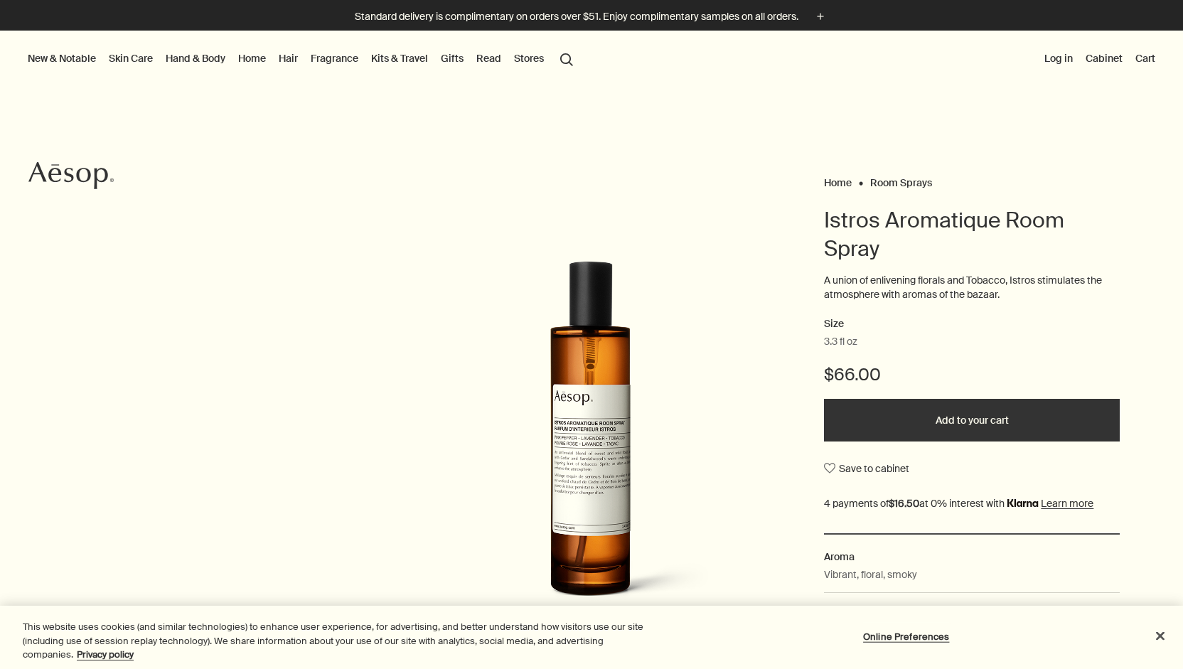
click at [963, 289] on p "A union of enlivening florals and Tobacco, Istros stimulates the atmosphere wit…" at bounding box center [972, 288] width 296 height 28
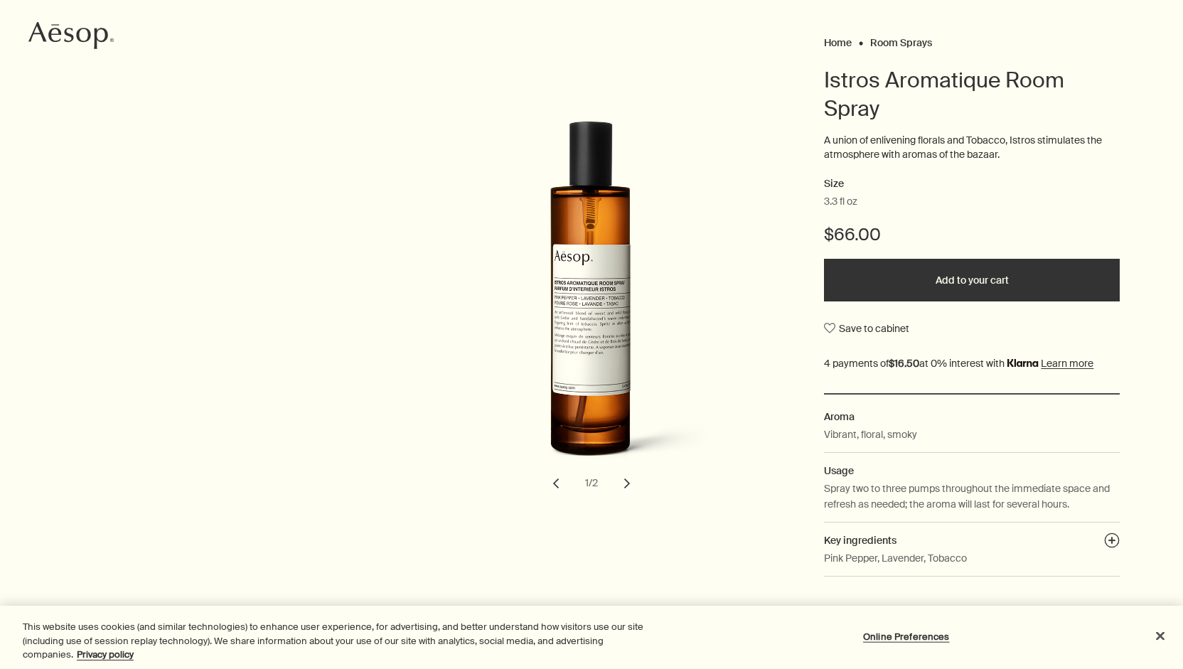
scroll to position [356, 0]
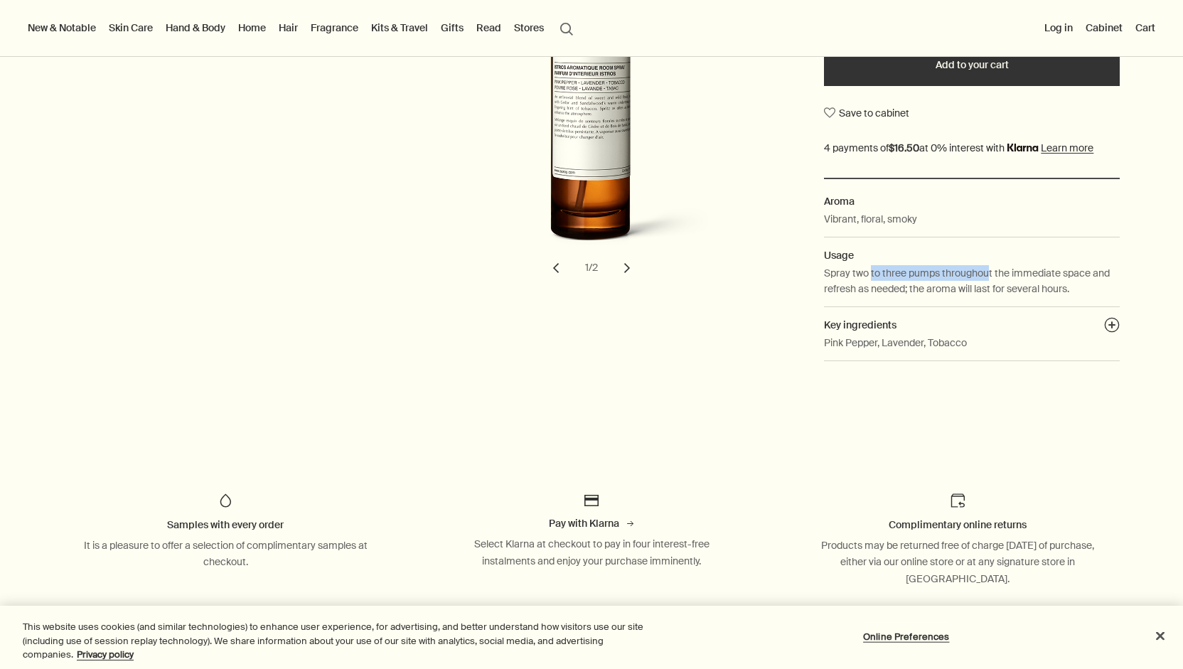
drag, startPoint x: 865, startPoint y: 277, endPoint x: 984, endPoint y: 280, distance: 118.8
click at [984, 280] on p "Spray two to three pumps throughout the immediate space and refresh as needed; …" at bounding box center [972, 281] width 296 height 32
drag, startPoint x: 939, startPoint y: 275, endPoint x: 986, endPoint y: 289, distance: 48.8
click at [986, 289] on p "Spray two to three pumps throughout the immediate space and refresh as needed; …" at bounding box center [972, 281] width 296 height 32
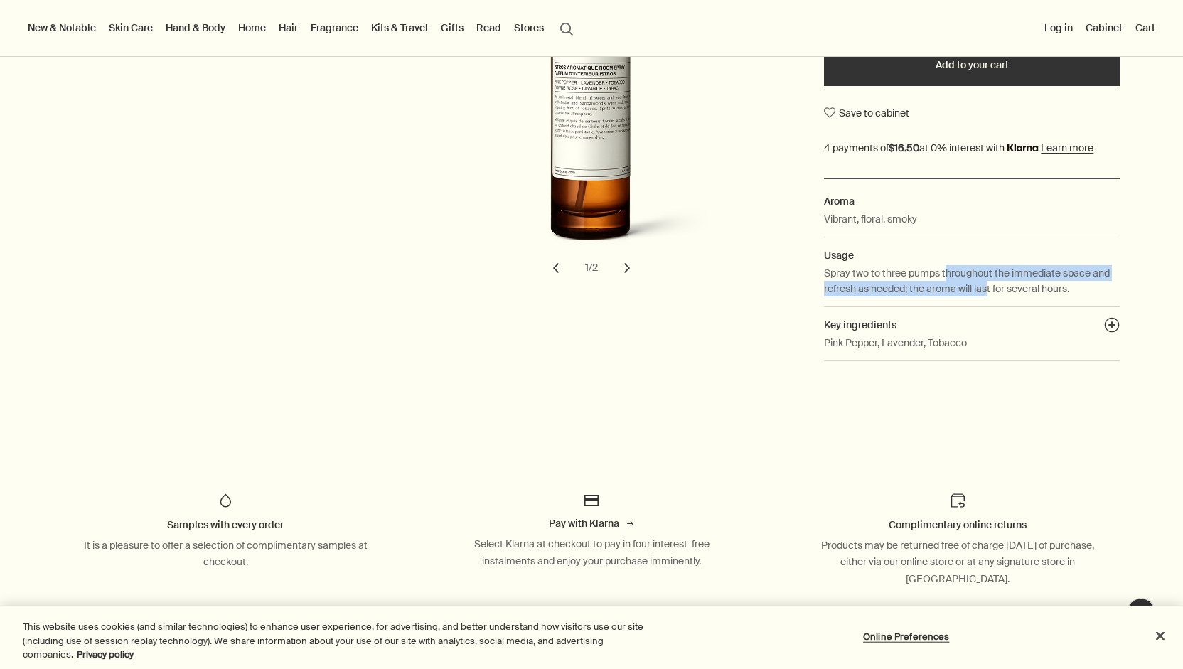
click at [986, 289] on p "Spray two to three pumps throughout the immediate space and refresh as needed; …" at bounding box center [972, 281] width 296 height 32
drag, startPoint x: 1033, startPoint y: 289, endPoint x: 915, endPoint y: 290, distance: 118.1
click at [915, 290] on p "Spray two to three pumps throughout the immediate space and refresh as needed; …" at bounding box center [972, 281] width 296 height 32
click at [619, 265] on button "chevron" at bounding box center [627, 267] width 31 height 31
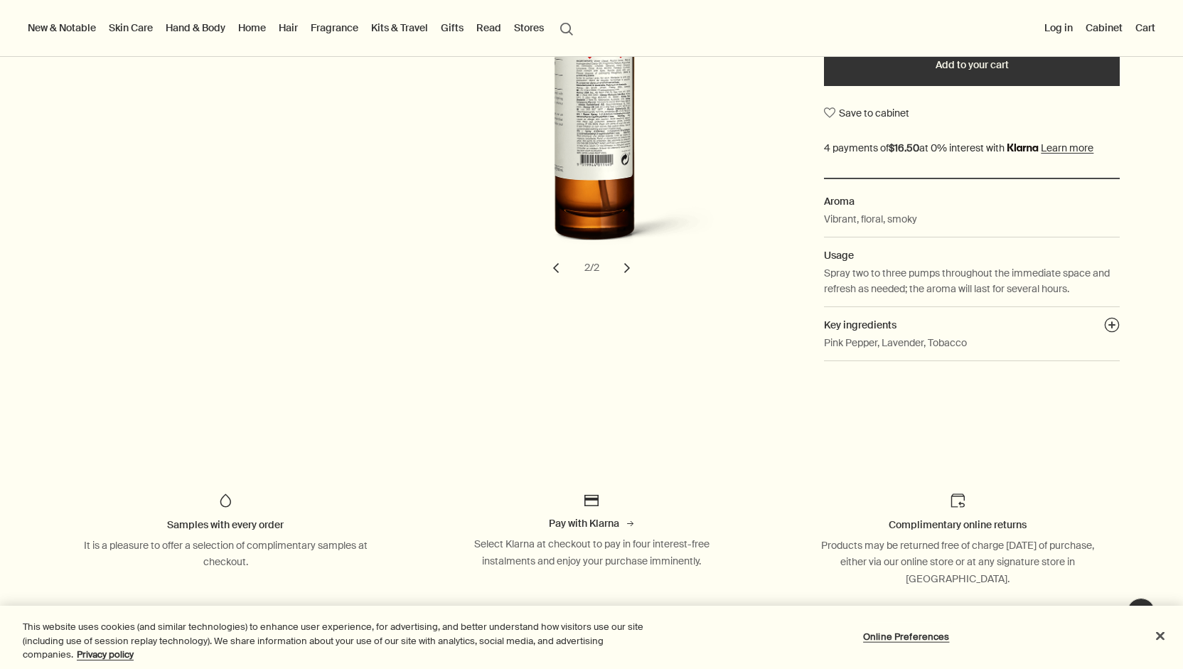
click at [549, 267] on button "chevron" at bounding box center [556, 267] width 31 height 31
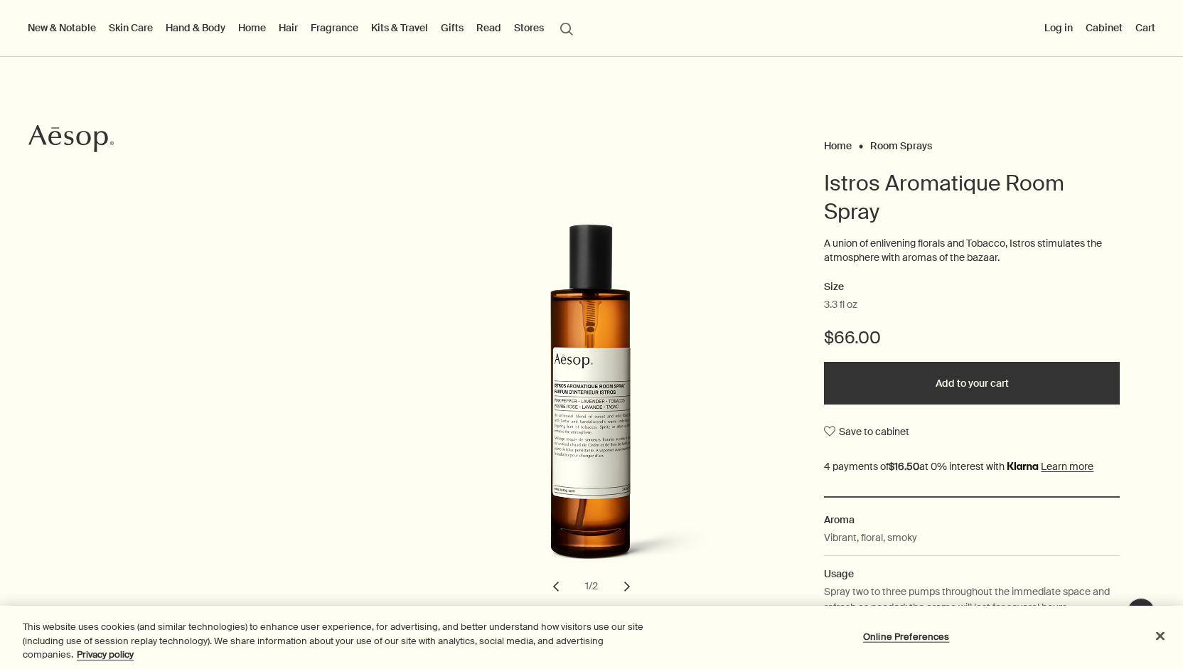
scroll to position [0, 0]
